Goal: Task Accomplishment & Management: Manage account settings

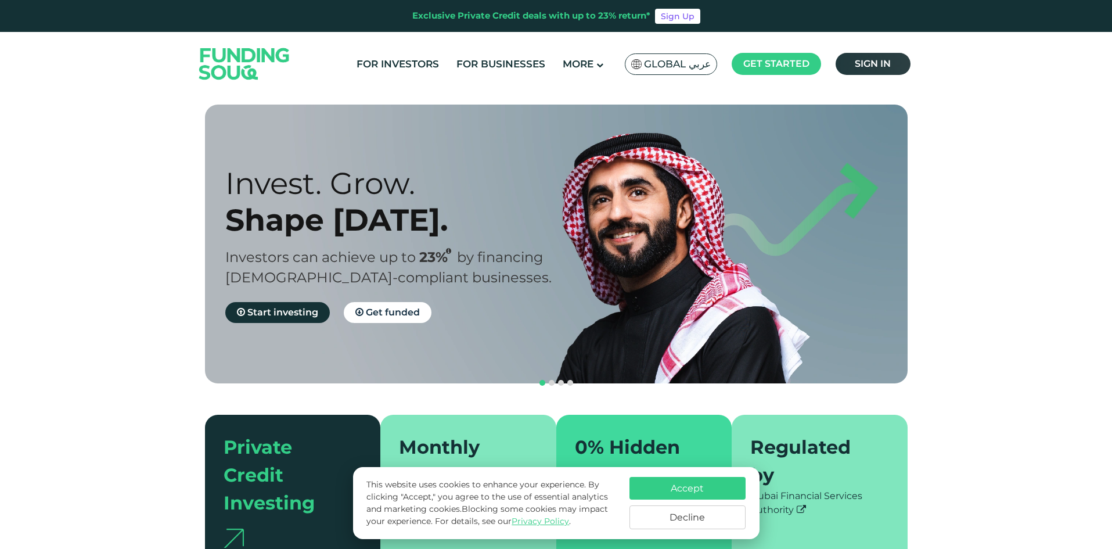
click at [878, 65] on span "Sign in" at bounding box center [873, 63] width 36 height 11
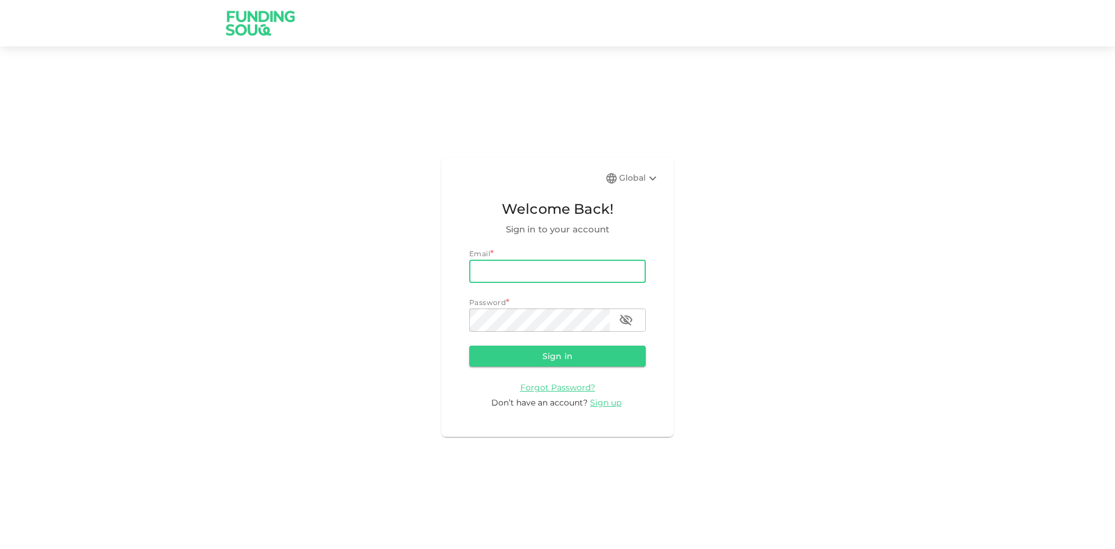
click at [543, 274] on input "email" at bounding box center [557, 271] width 177 height 23
type input "[EMAIL_ADDRESS][DOMAIN_NAME]"
click at [469, 346] on button "Sign in" at bounding box center [557, 356] width 177 height 21
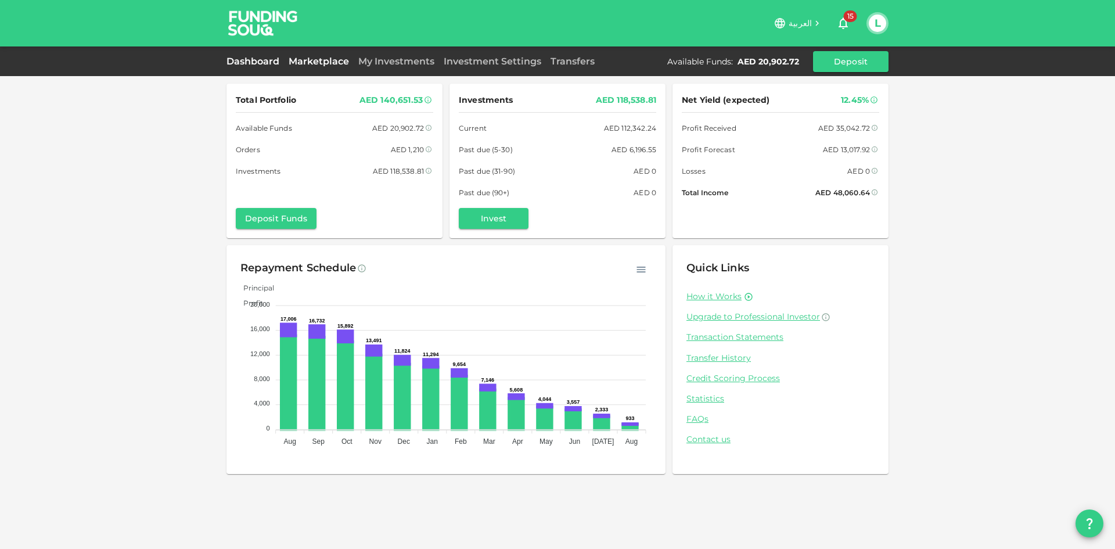
click at [307, 59] on link "Marketplace" at bounding box center [319, 61] width 70 height 11
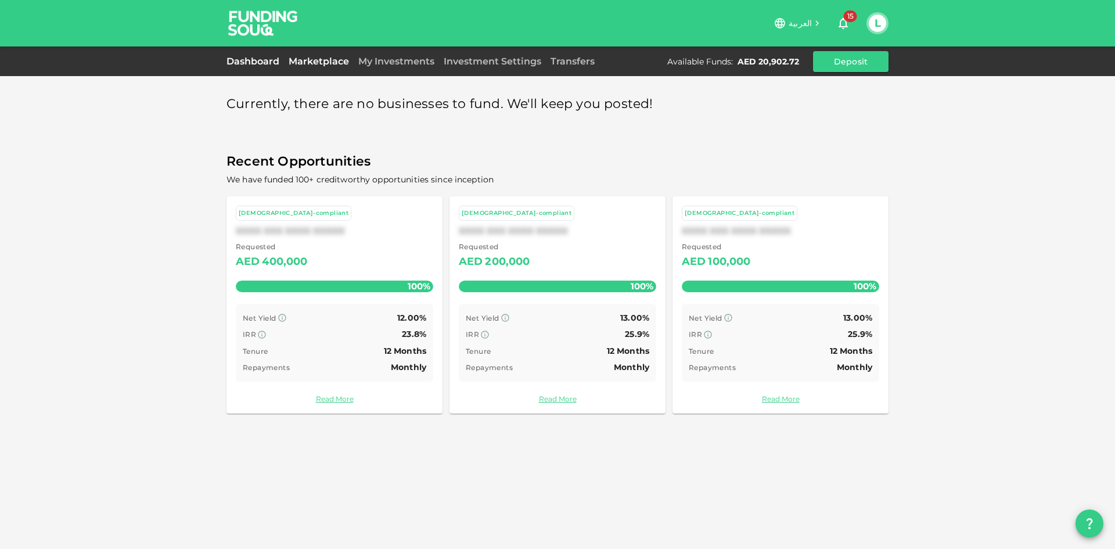
click at [266, 64] on link "Dashboard" at bounding box center [256, 61] width 58 height 11
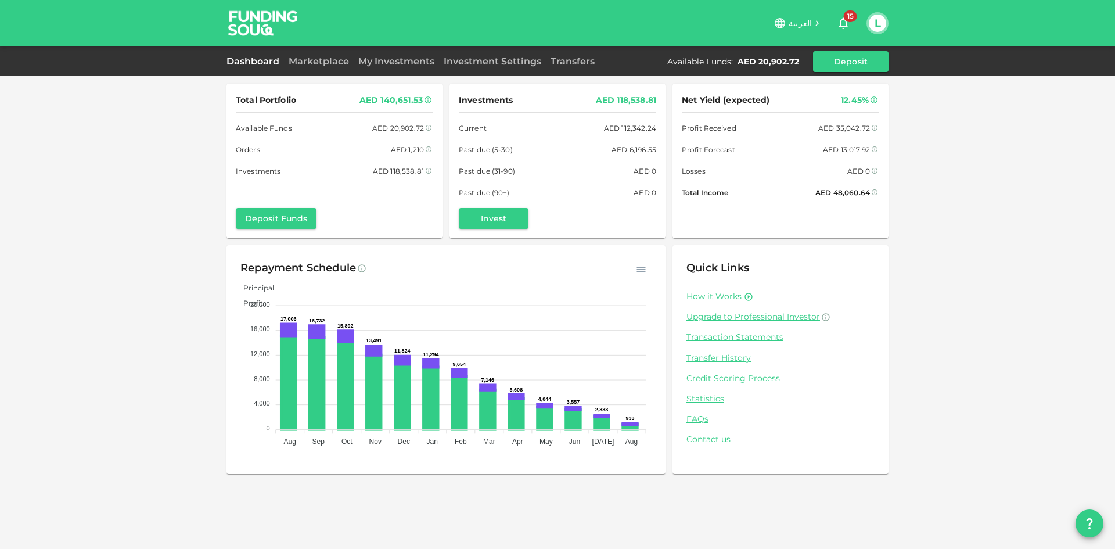
click at [416, 67] on div "My Investments" at bounding box center [396, 62] width 85 height 14
click at [416, 65] on link "My Investments" at bounding box center [396, 61] width 85 height 11
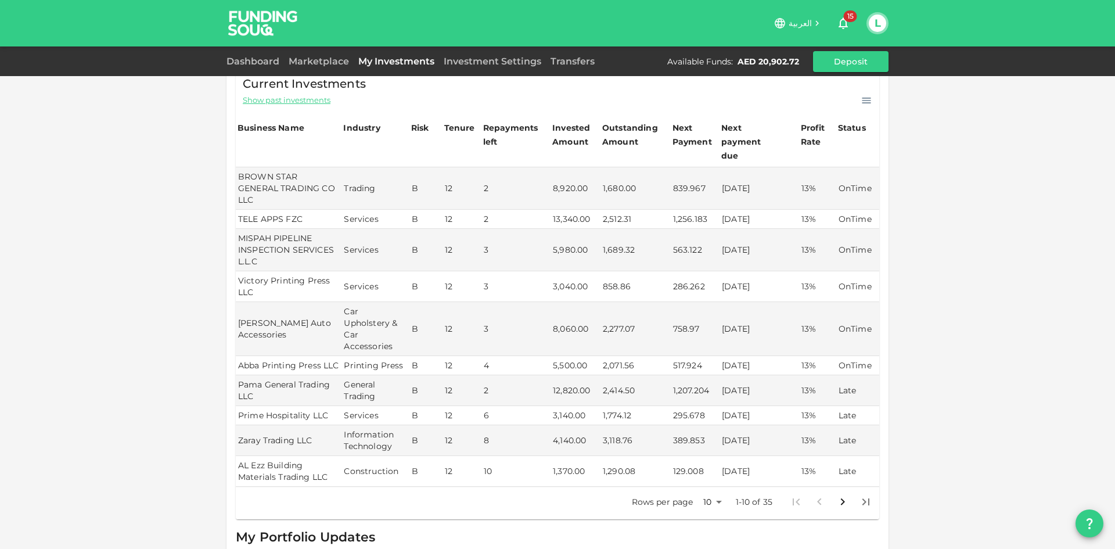
scroll to position [232, 0]
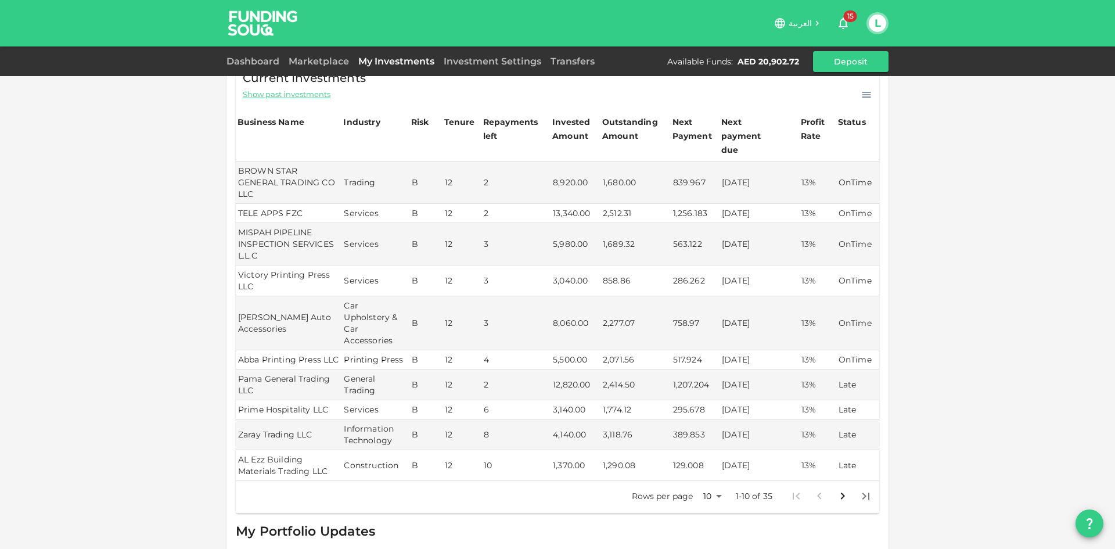
click at [711, 479] on body "العربية 15 L Dashboard Marketplace My Investments Investment Settings Transfers…" at bounding box center [557, 274] width 1115 height 549
click at [708, 510] on li "50" at bounding box center [708, 508] width 35 height 21
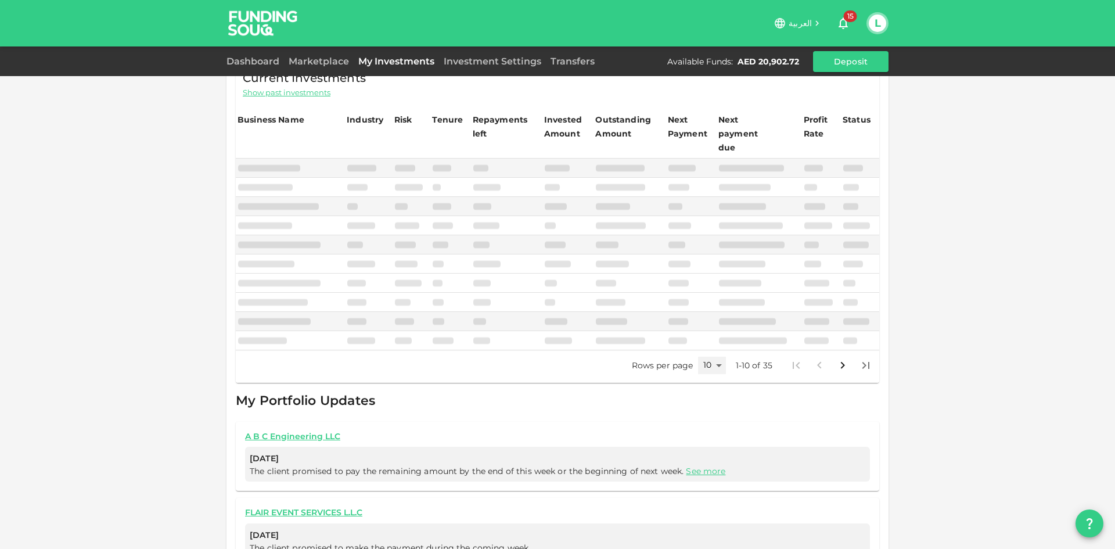
type input "50"
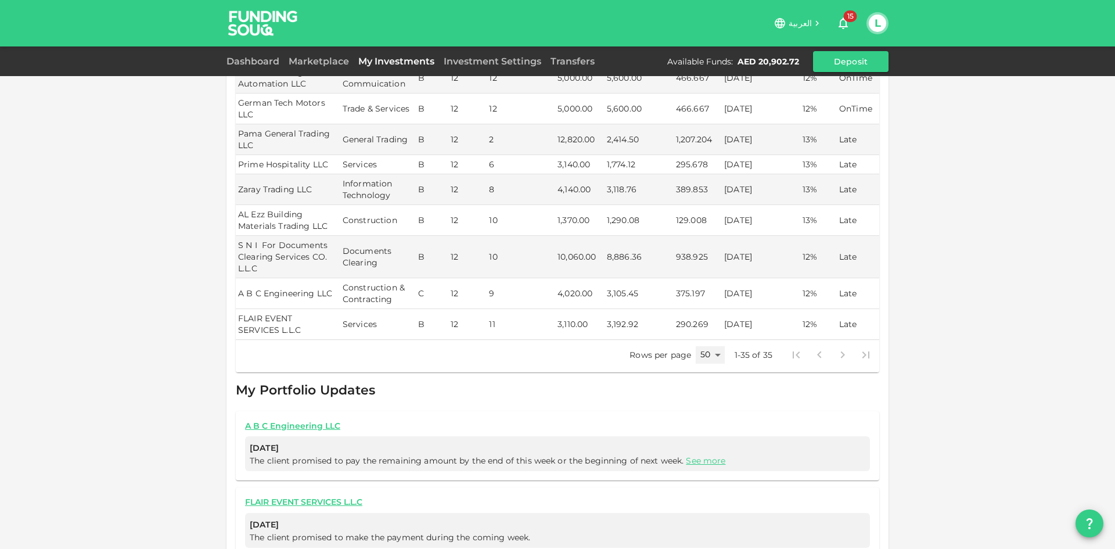
scroll to position [1220, 0]
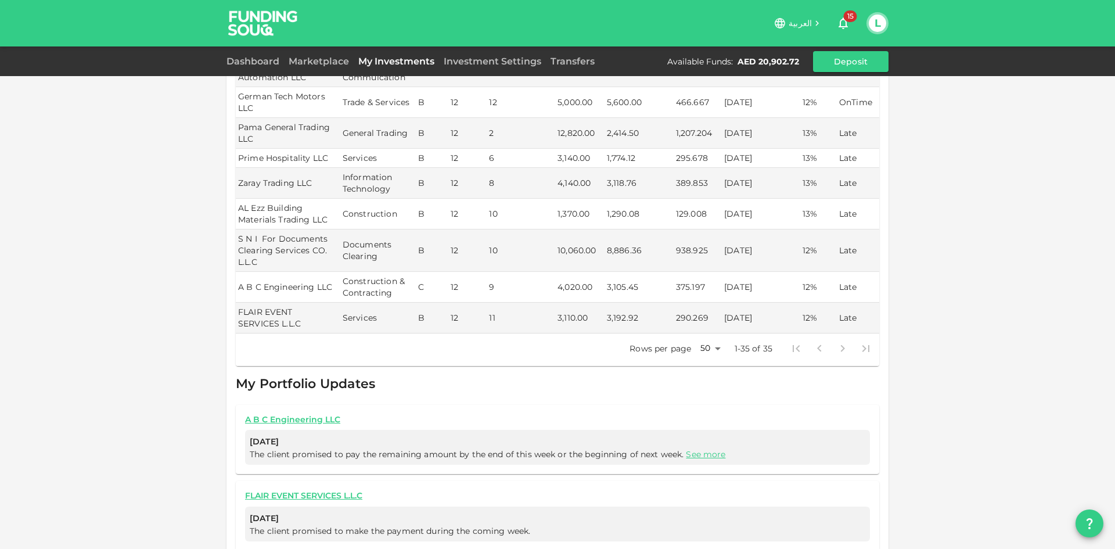
click at [716, 449] on link "See more" at bounding box center [705, 454] width 39 height 10
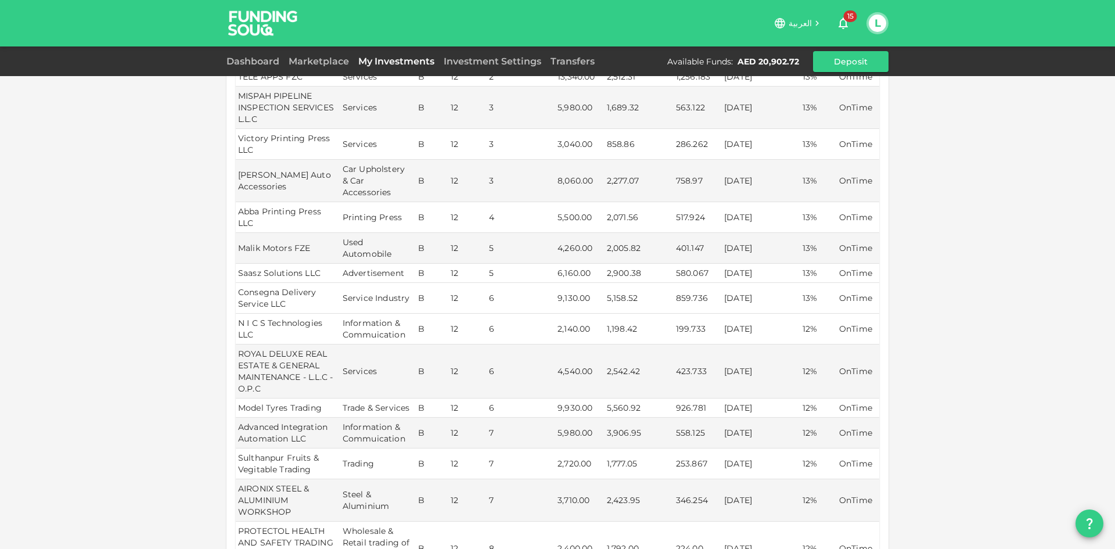
scroll to position [364, 0]
